Goal: Information Seeking & Learning: Learn about a topic

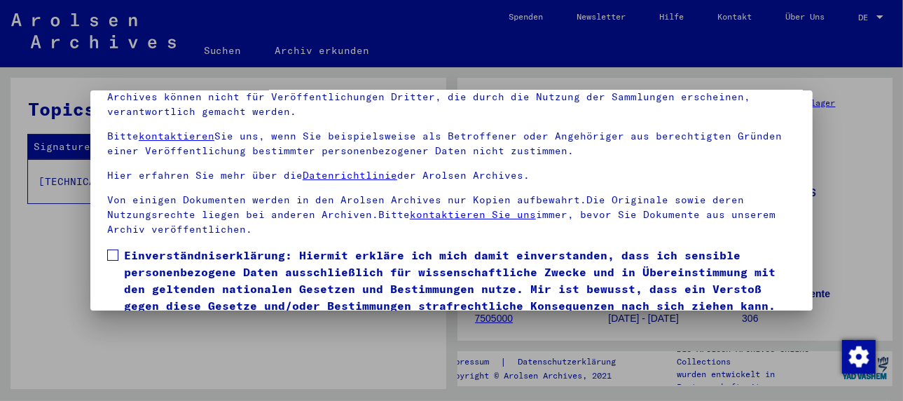
scroll to position [110, 0]
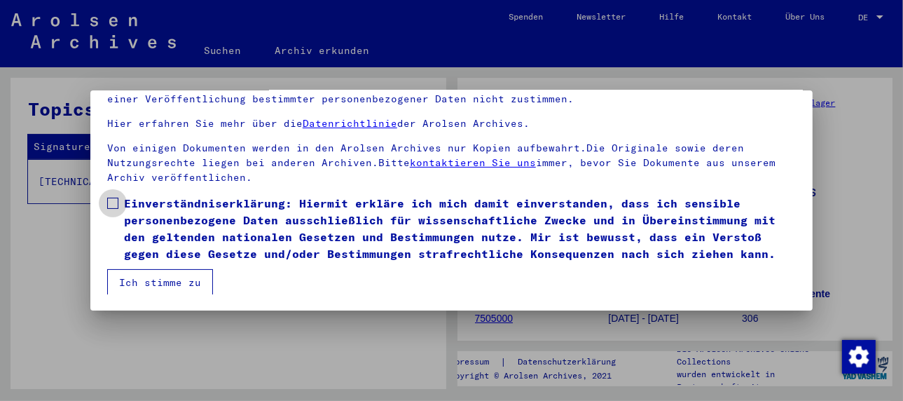
click at [112, 200] on span at bounding box center [112, 202] width 11 height 11
click at [167, 278] on button "Ich stimme zu" at bounding box center [160, 282] width 106 height 27
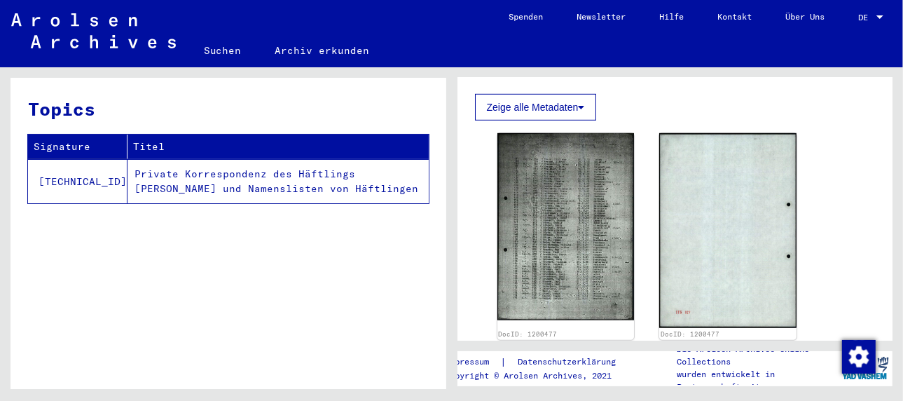
scroll to position [630, 0]
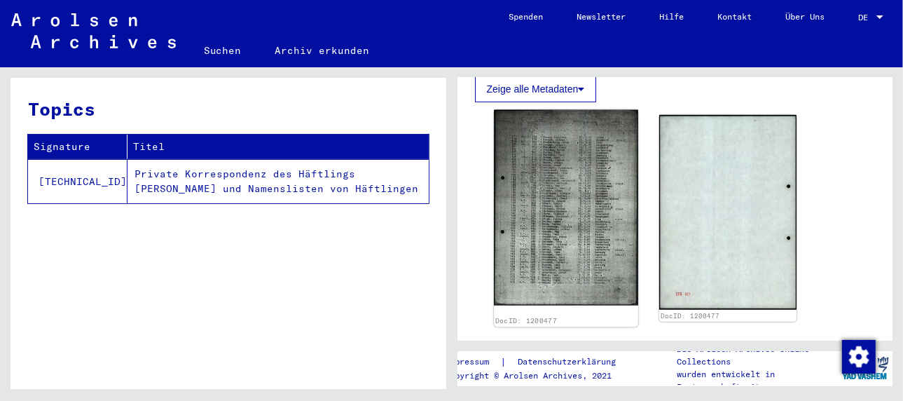
click at [572, 235] on img at bounding box center [566, 208] width 144 height 196
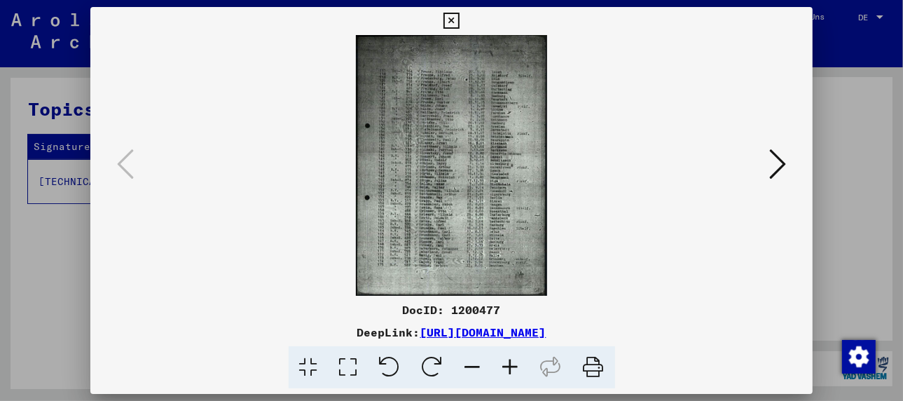
click at [508, 363] on icon at bounding box center [511, 367] width 38 height 43
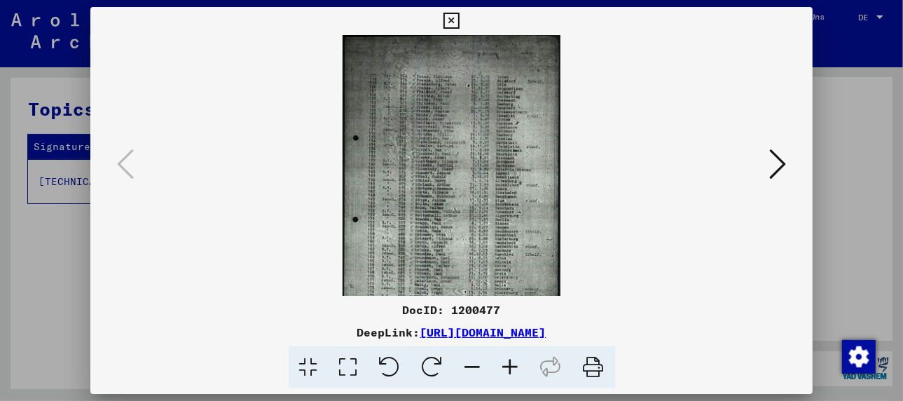
click at [508, 363] on icon at bounding box center [511, 367] width 38 height 43
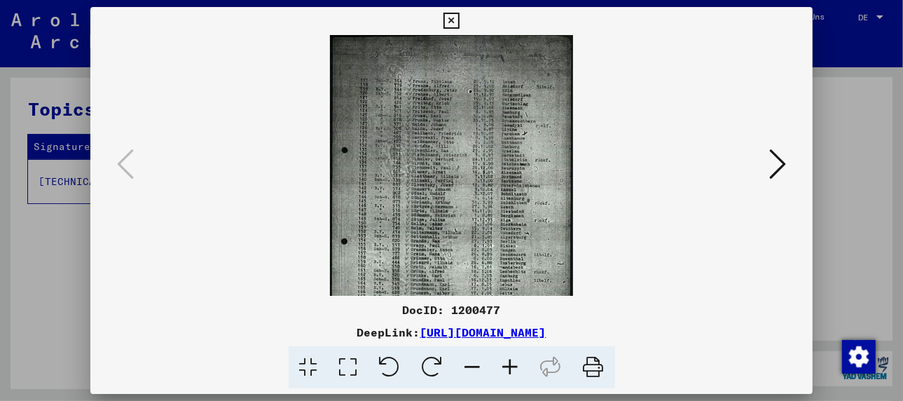
click at [508, 363] on icon at bounding box center [511, 367] width 38 height 43
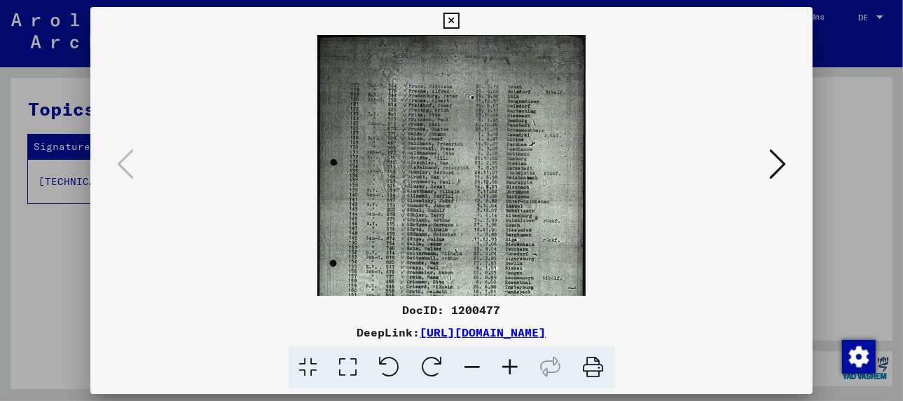
click at [508, 363] on icon at bounding box center [511, 367] width 38 height 43
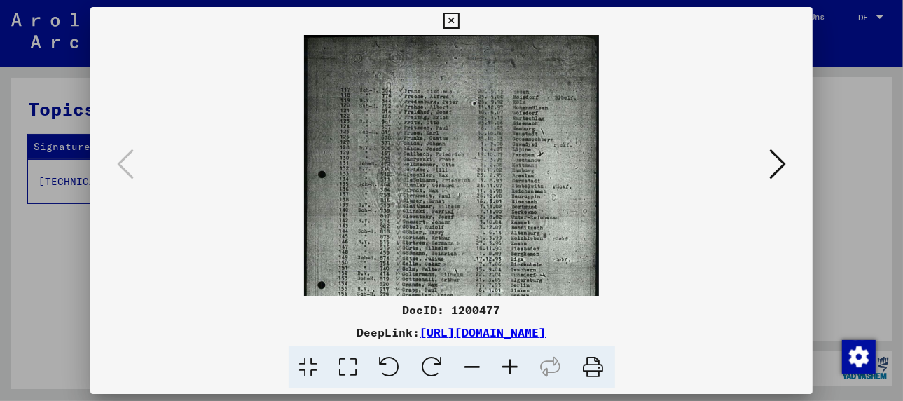
click at [508, 363] on icon at bounding box center [511, 367] width 38 height 43
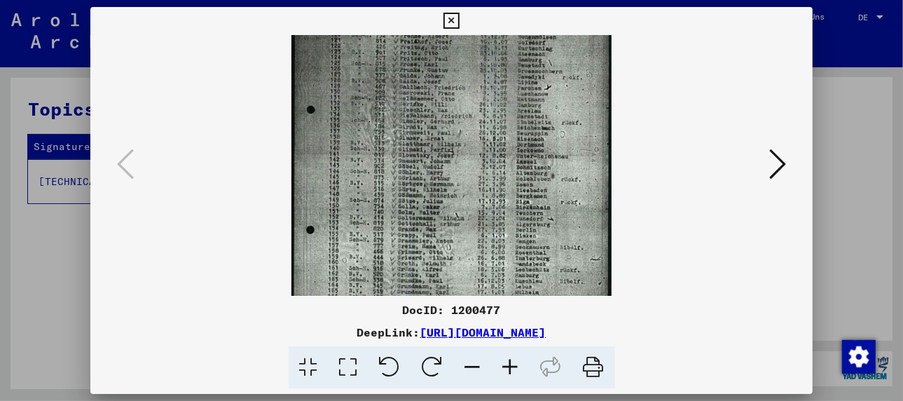
scroll to position [85, 0]
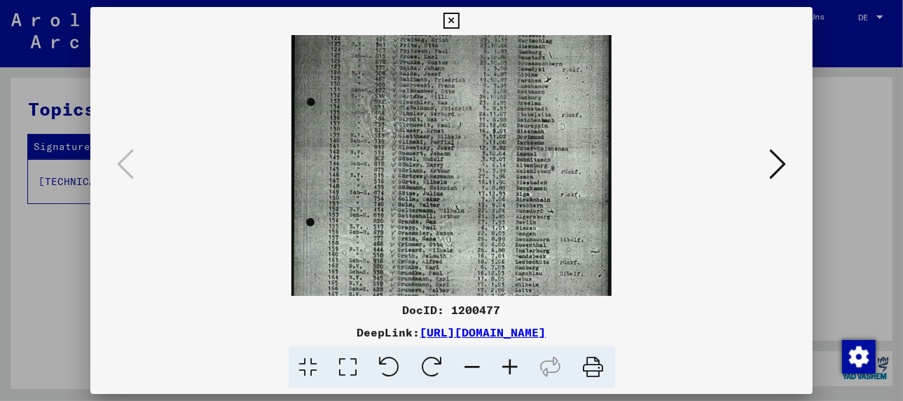
drag, startPoint x: 485, startPoint y: 265, endPoint x: 483, endPoint y: 174, distance: 91.1
click at [483, 174] on img at bounding box center [451, 168] width 320 height 436
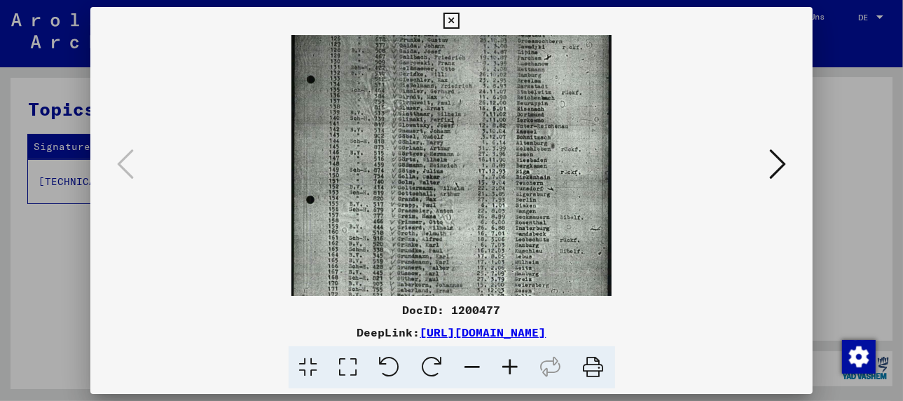
scroll to position [110, 0]
drag, startPoint x: 463, startPoint y: 258, endPoint x: 466, endPoint y: 228, distance: 30.2
click at [466, 228] on img at bounding box center [451, 143] width 320 height 436
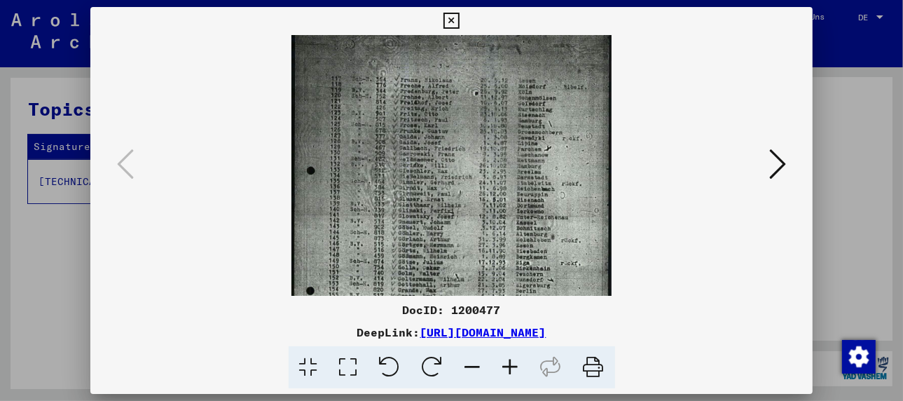
scroll to position [0, 0]
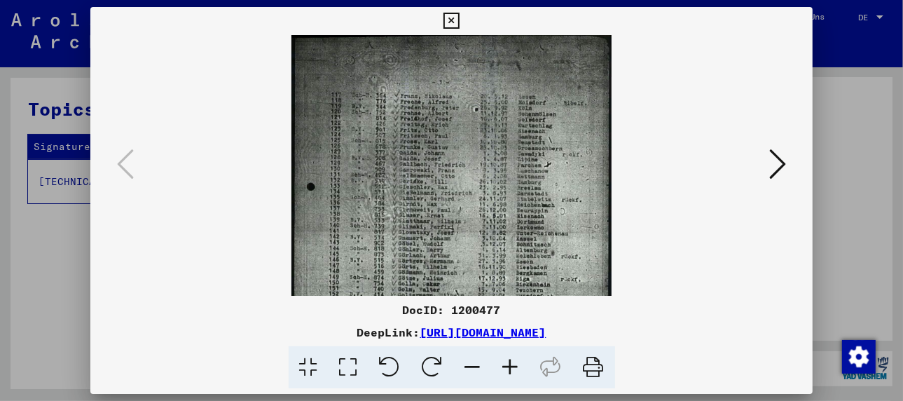
drag, startPoint x: 574, startPoint y: 241, endPoint x: 588, endPoint y: 359, distance: 119.3
click at [588, 359] on div "DocID: 1200477 DeepLink: [URL][DOMAIN_NAME]" at bounding box center [451, 198] width 722 height 382
click at [597, 363] on icon at bounding box center [593, 367] width 43 height 43
